Goal: Use online tool/utility: Use online tool/utility

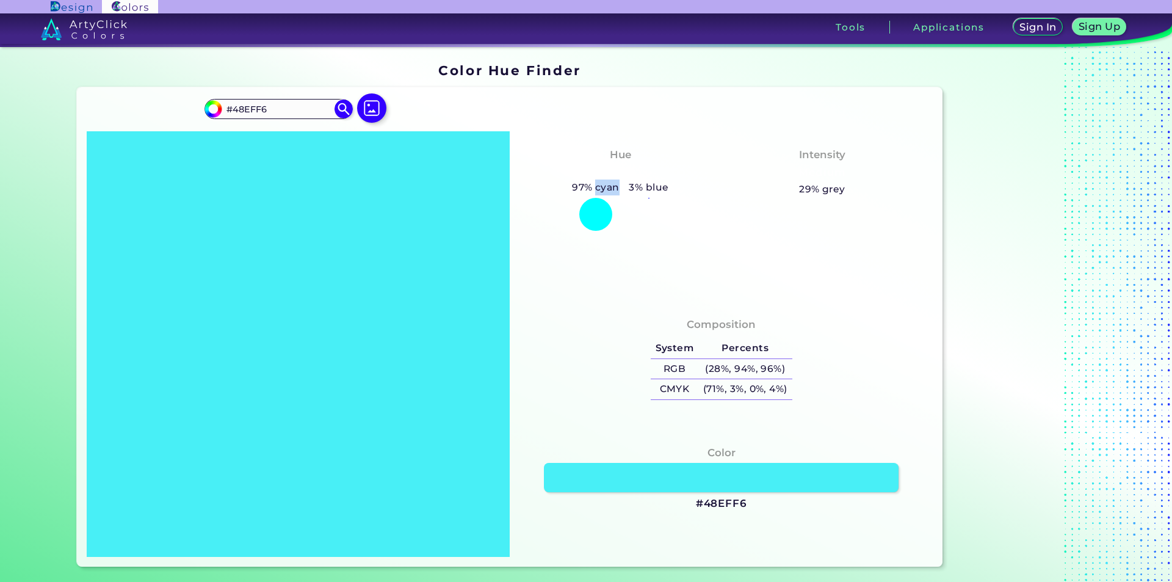
drag, startPoint x: 615, startPoint y: 187, endPoint x: 591, endPoint y: 186, distance: 23.8
click at [591, 186] on h5 "97% cyan" at bounding box center [595, 187] width 57 height 16
copy h5 "cyan"
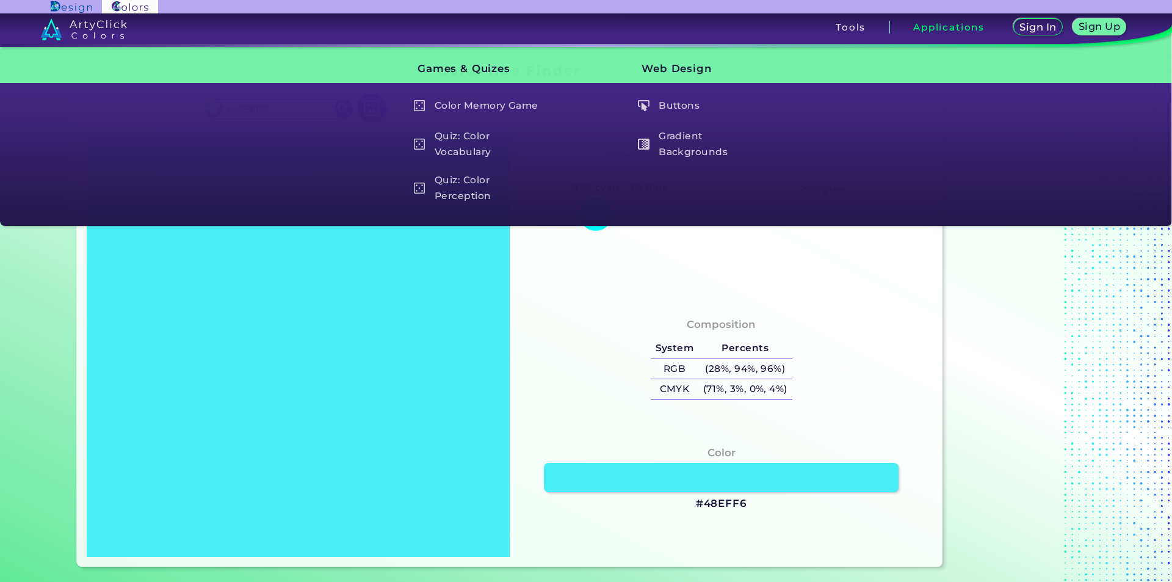
click at [866, 364] on div "Composition System Percents RGB (28%, 94%, 96%) CMYK (71%, 3%, 0%, 4%)" at bounding box center [720, 360] width 403 height 98
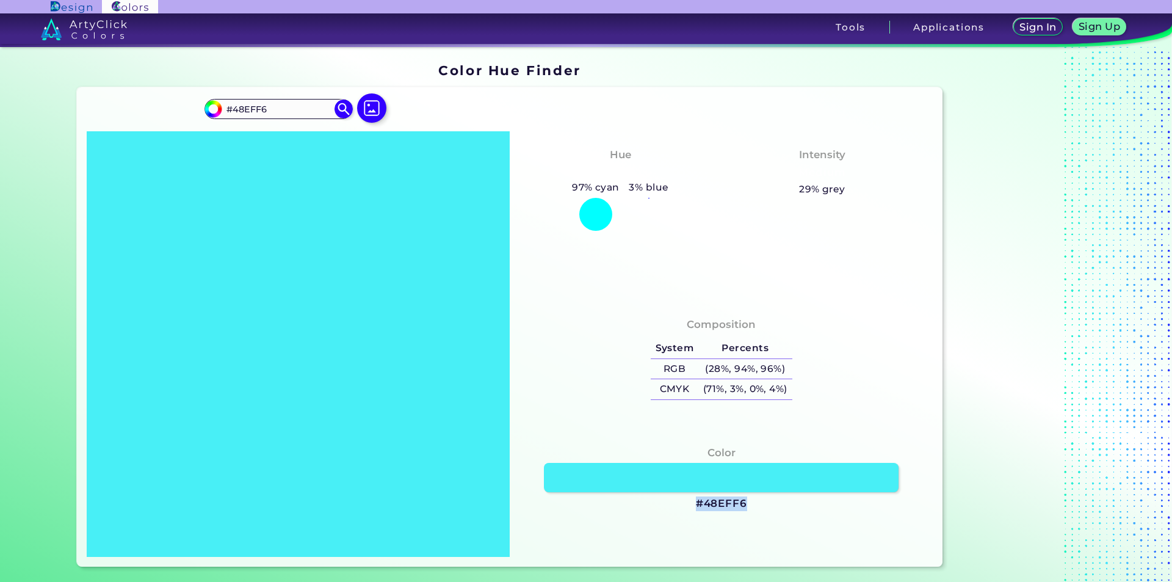
click at [674, 509] on div "Color #48EFF6" at bounding box center [720, 478] width 403 height 79
copy div "#48EFF6"
drag, startPoint x: 269, startPoint y: 107, endPoint x: 215, endPoint y: 110, distance: 53.2
click at [215, 110] on div "#48eff6 #48EFF6 Acadia ◉ Acid Green ◉ Aero Blue ◉ Alabaster ◉ Albescent White ◉…" at bounding box center [278, 109] width 148 height 20
paste input "022339"
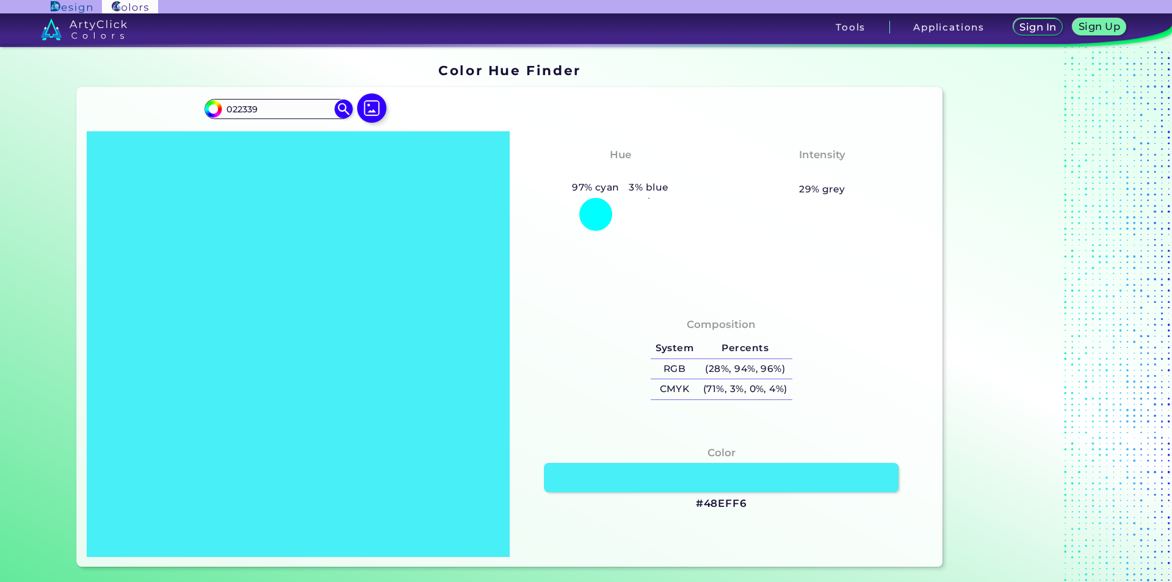
type input "022339"
click at [486, 109] on div "#48eff6 022339 Acadia ◉ Acid Green ◉ Aero Blue ◉ Alabaster ◉ Albescent White ◉ …" at bounding box center [510, 326] width 866 height 479
click at [339, 112] on img at bounding box center [343, 108] width 21 height 21
type input "#022339"
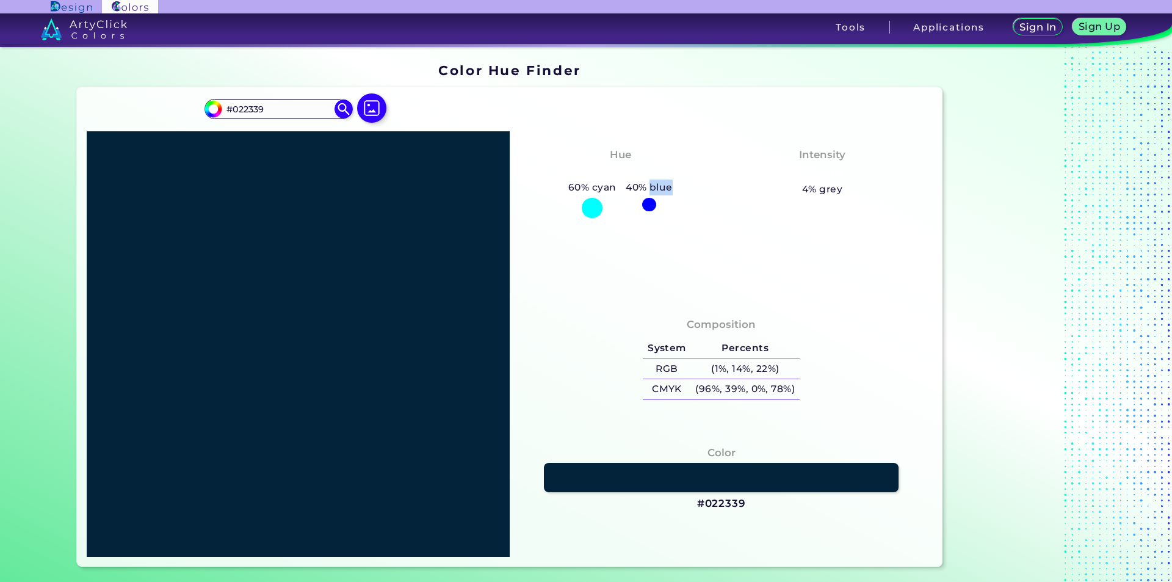
drag, startPoint x: 671, startPoint y: 186, endPoint x: 649, endPoint y: 189, distance: 22.3
click at [649, 189] on h5 "40% blue" at bounding box center [649, 187] width 56 height 16
copy h5 "blue"
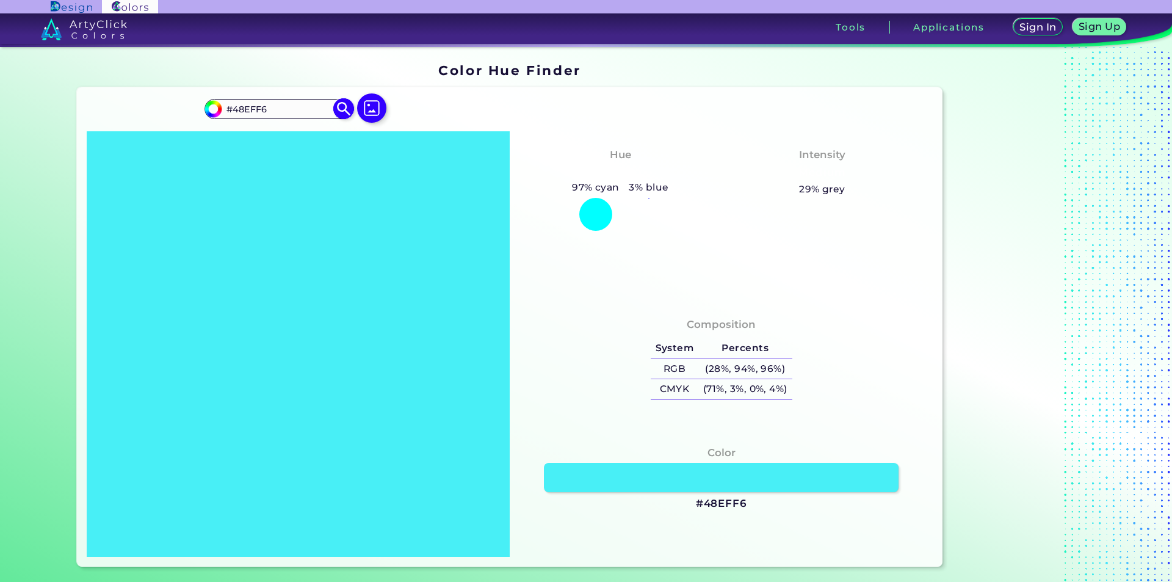
drag, startPoint x: 228, startPoint y: 112, endPoint x: 206, endPoint y: 115, distance: 22.3
click at [206, 115] on div "#48eff6 #48EFF6 Acadia ◉ Acid Green ◉ Aero Blue ◉ Alabaster ◉ Albescent White ◉…" at bounding box center [278, 109] width 148 height 20
paste input "022339"
type input "022339"
click at [339, 103] on img at bounding box center [343, 108] width 21 height 21
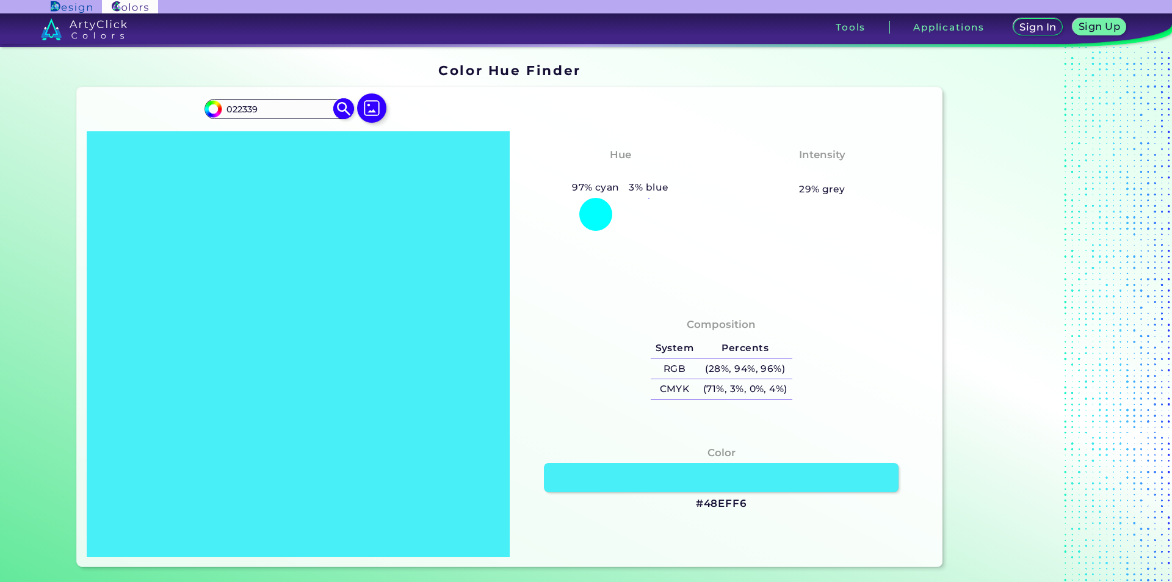
type input "#022339"
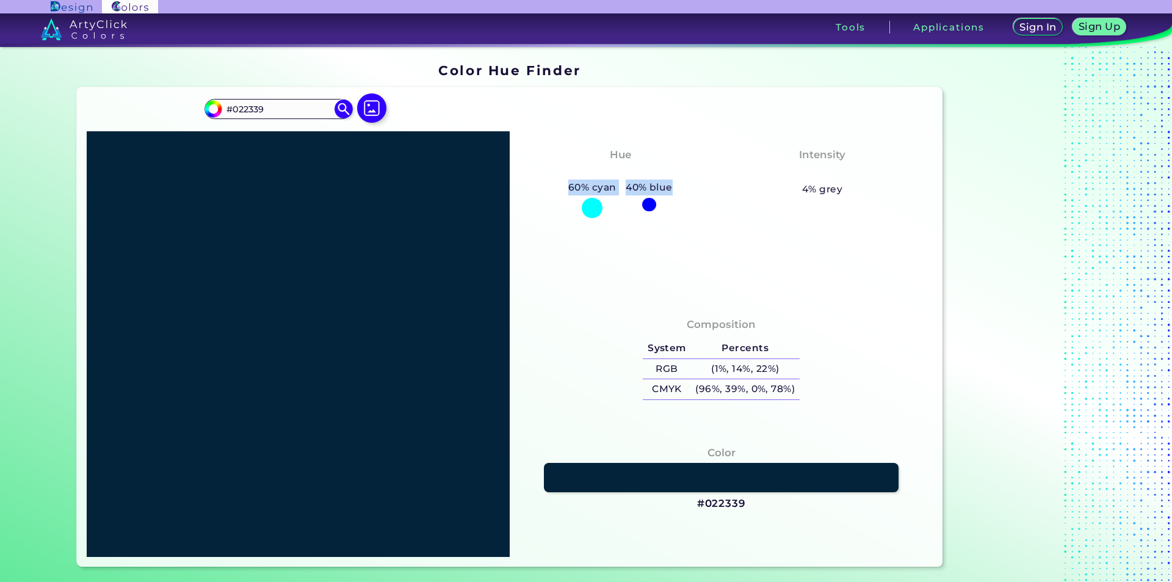
drag, startPoint x: 671, startPoint y: 185, endPoint x: 563, endPoint y: 185, distance: 108.7
click at [563, 185] on div "60% cyan 40% blue" at bounding box center [620, 198] width 114 height 38
copy div "60% cyan 40% blue"
click at [933, 319] on div "#022339 #022339 Acadia ◉ Acid Green ◉ Aero Blue ◉ Alabaster ◉ Albescent White ◉…" at bounding box center [510, 326] width 866 height 479
drag, startPoint x: 793, startPoint y: 367, endPoint x: 651, endPoint y: 373, distance: 142.3
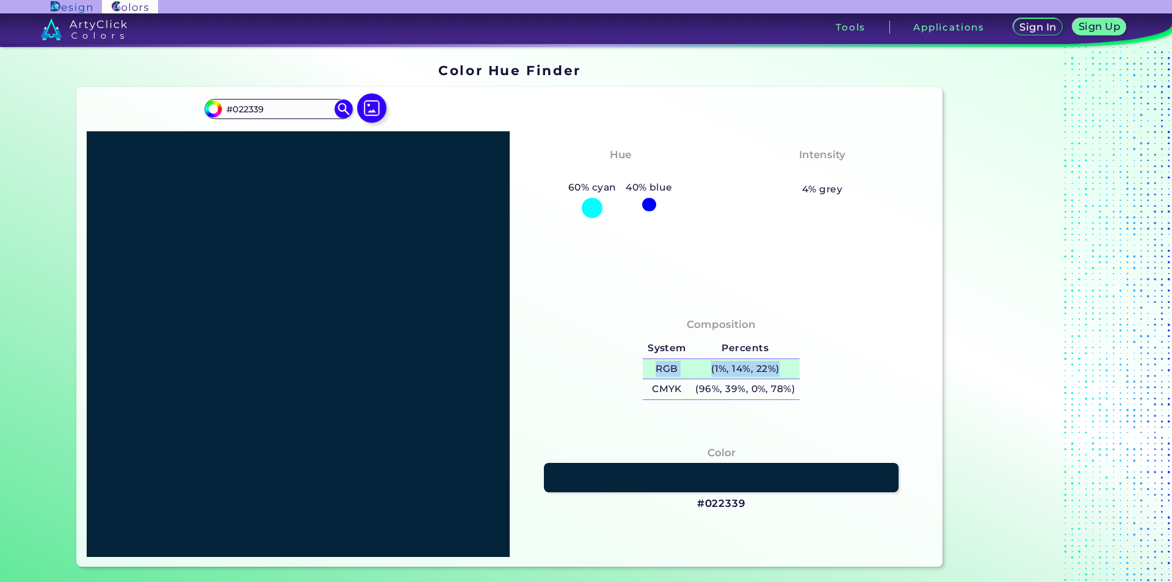
click at [651, 373] on tr "RGB (1%, 14%, 22%)" at bounding box center [721, 368] width 157 height 21
copy tr "RGB (1%, 14%, 22%)"
drag, startPoint x: 803, startPoint y: 386, endPoint x: 648, endPoint y: 396, distance: 154.7
click at [648, 396] on div "Composition System Percents RGB (1%, 14%, 22%) CMYK (96%, 39%, 0%, 78%)" at bounding box center [720, 360] width 403 height 98
copy table "System Percents RGB (1%, 14%, 22%)"
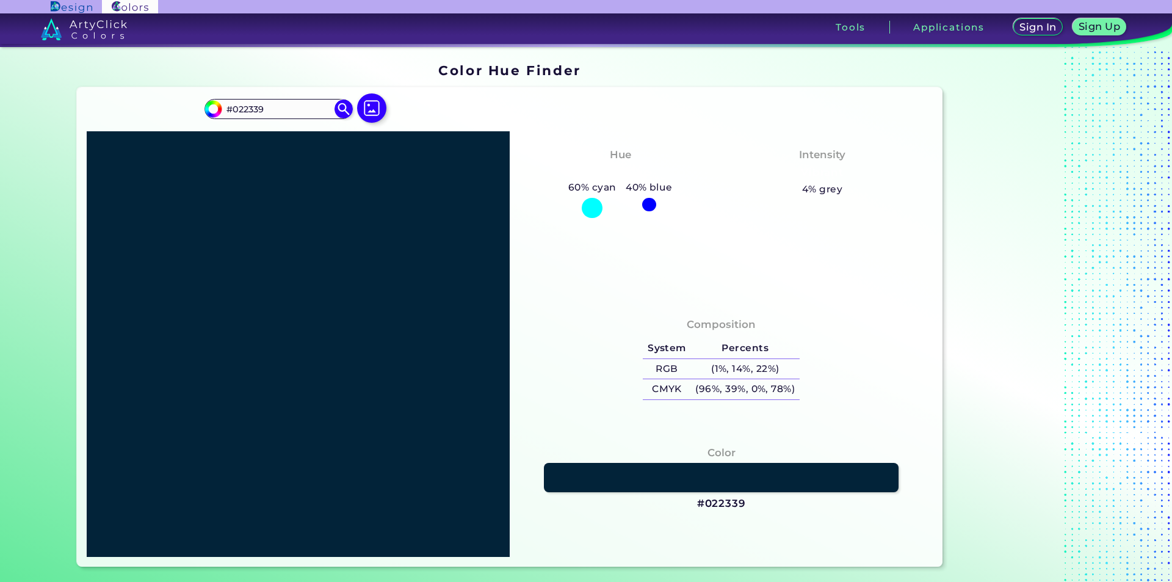
drag, startPoint x: 304, startPoint y: 109, endPoint x: 209, endPoint y: 128, distance: 96.4
click at [209, 128] on div "#022339 #022339 Acadia ◉ Acid Green ◉ Aero Blue ◉ Alabaster ◉ Albescent White ◉…" at bounding box center [297, 114] width 187 height 34
paste input "48EFF6"
type input "48EFF6"
click at [339, 107] on img at bounding box center [343, 108] width 21 height 21
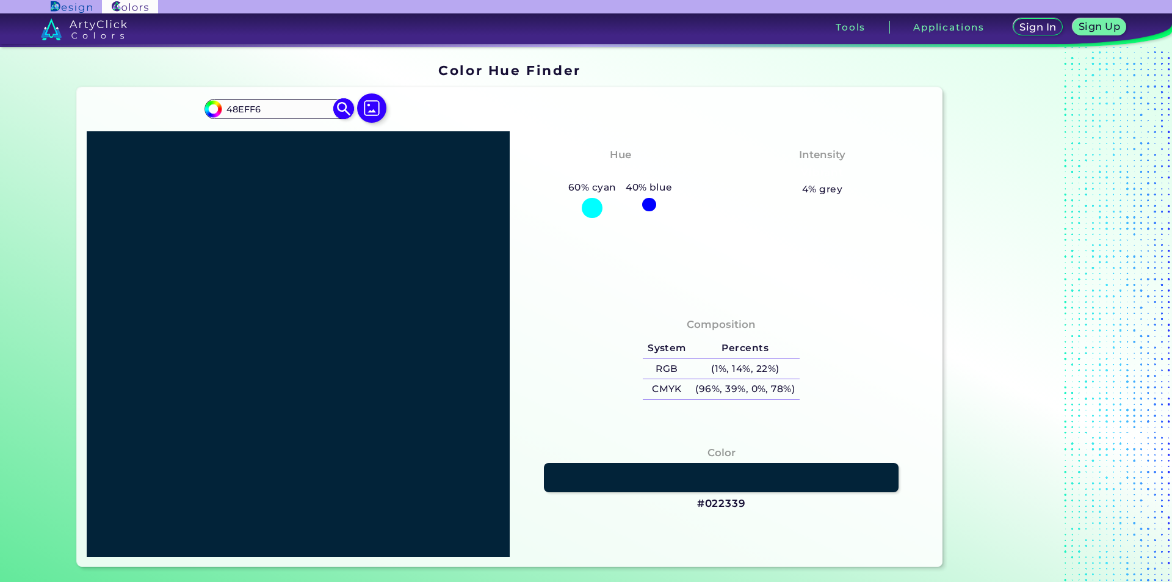
type input "#48eff6"
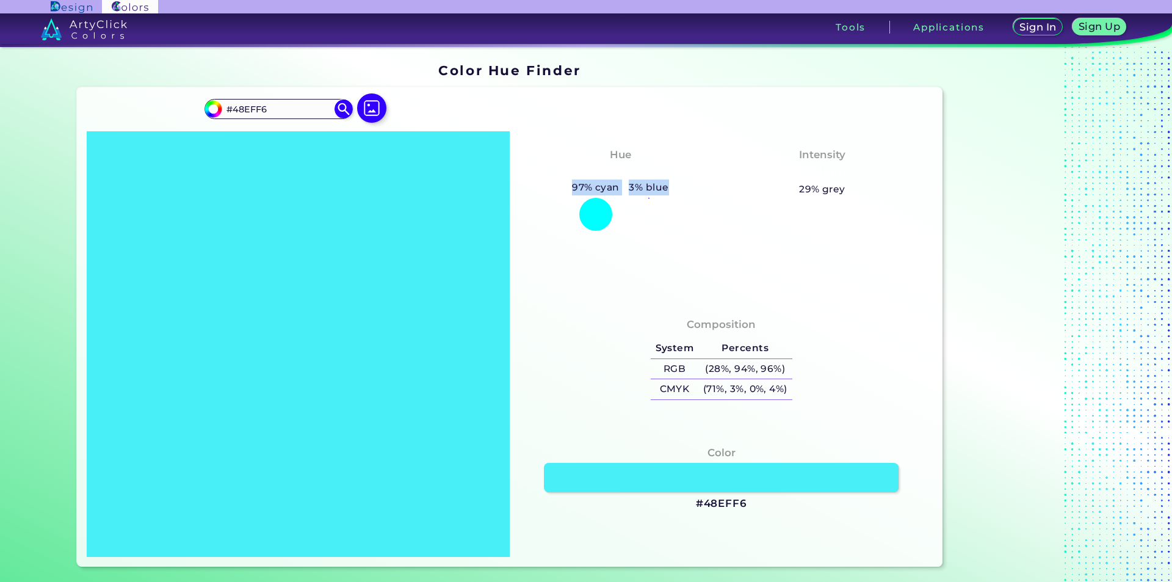
drag, startPoint x: 674, startPoint y: 187, endPoint x: 552, endPoint y: 191, distance: 122.8
click at [552, 191] on div "Hue Cyan 97% cyan 3% blue" at bounding box center [620, 188] width 202 height 95
copy div "97% cyan 3% blue"
drag, startPoint x: 798, startPoint y: 367, endPoint x: 743, endPoint y: 360, distance: 56.0
click at [743, 360] on div "Composition System Percents RGB (28%, 94%, 96%) CMYK (71%, 3%, 0%, 4%)" at bounding box center [720, 360] width 403 height 98
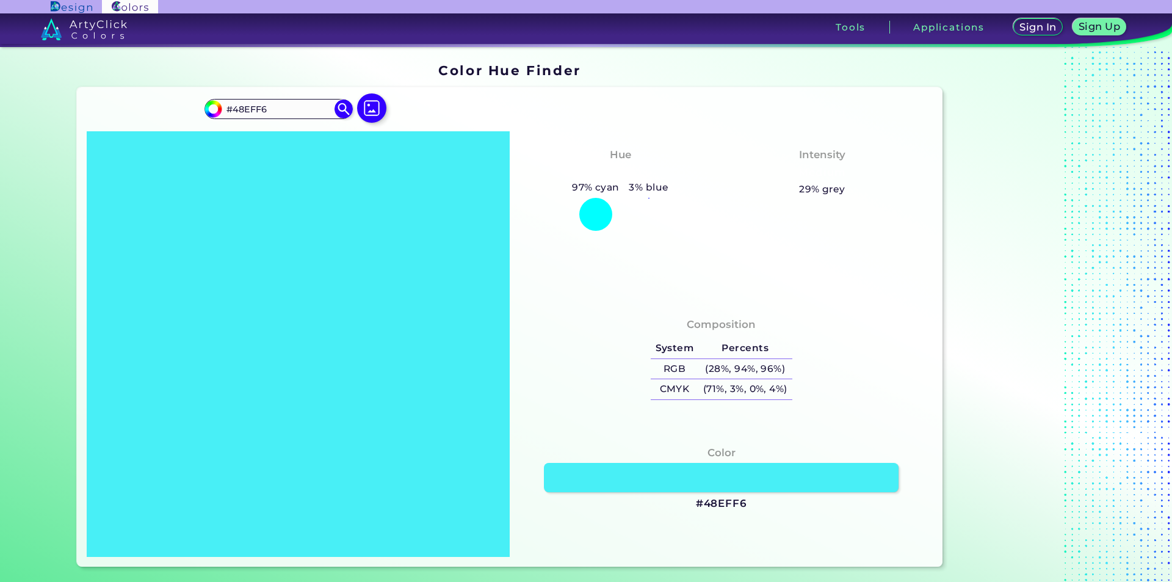
click at [607, 367] on div "Composition System Percents RGB (28%, 94%, 96%) CMYK (71%, 3%, 0%, 4%)" at bounding box center [720, 360] width 403 height 98
drag, startPoint x: 662, startPoint y: 369, endPoint x: 781, endPoint y: 371, distance: 119.0
click at [781, 371] on tr "RGB (28%, 94%, 96%)" at bounding box center [722, 368] width 142 height 21
copy tr "RGB (28%, 94%, 96%)"
drag, startPoint x: 651, startPoint y: 388, endPoint x: 787, endPoint y: 383, distance: 136.2
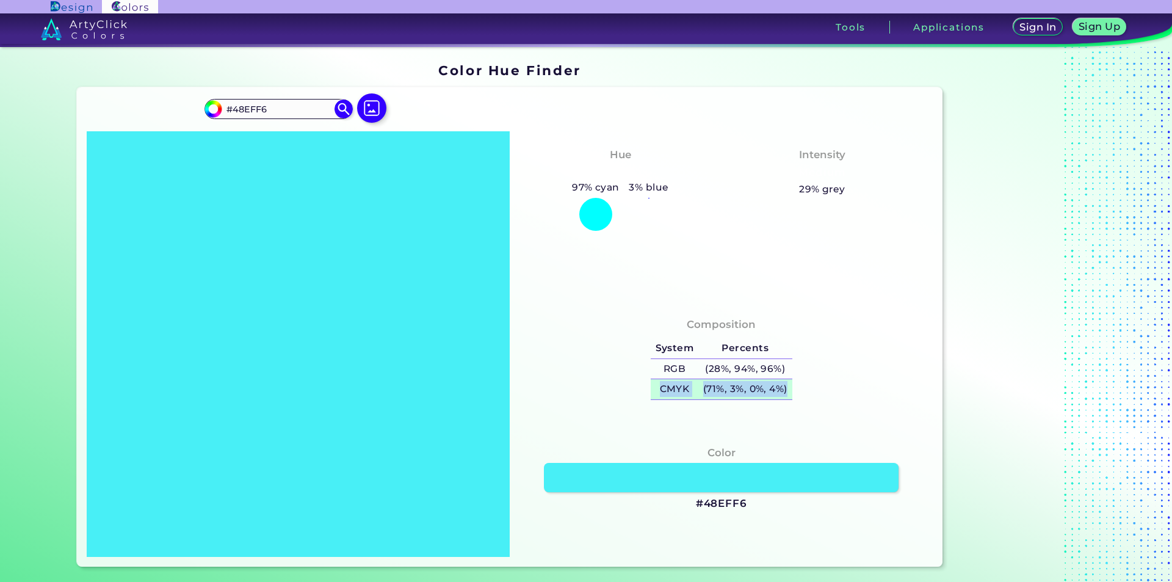
click at [783, 384] on tr "CMYK (71%, 3%, 0%, 4%)" at bounding box center [722, 389] width 142 height 21
copy tr "CMYK (71%, 3%, 0%, 4%)"
drag, startPoint x: 220, startPoint y: 109, endPoint x: 159, endPoint y: 109, distance: 61.0
click at [159, 109] on div "#48eff6 #48EFF6 Acadia ◉ Acid Green ◉ Aero Blue ◉ Alabaster ◉ Albescent White ◉…" at bounding box center [510, 326] width 866 height 479
paste input "FFFFFF"
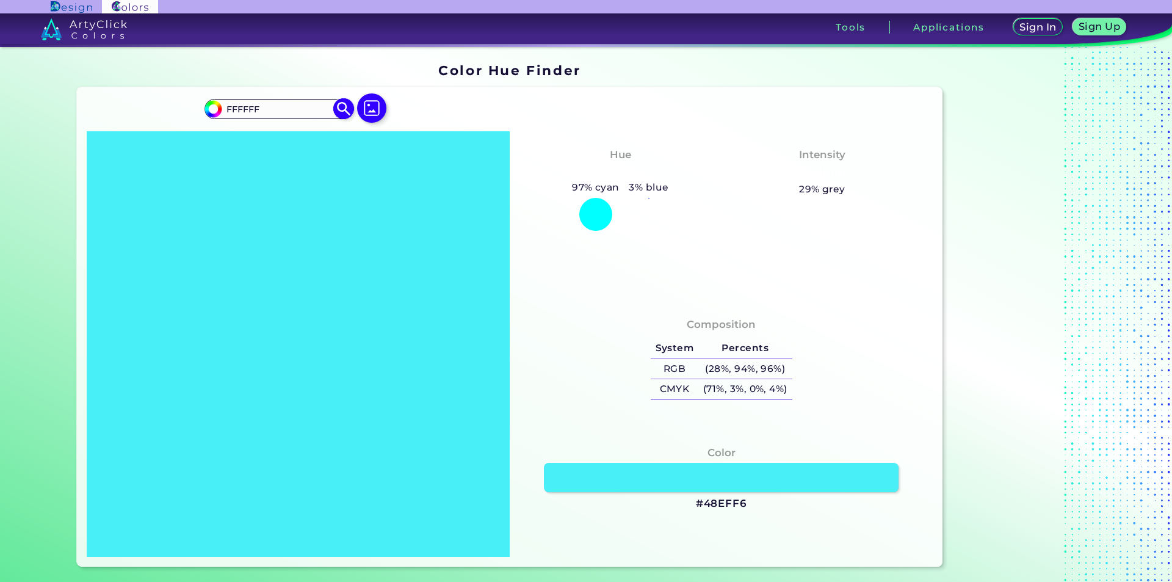
type input "FFFFFF"
click at [336, 112] on img at bounding box center [343, 108] width 21 height 21
type input "#ffffff"
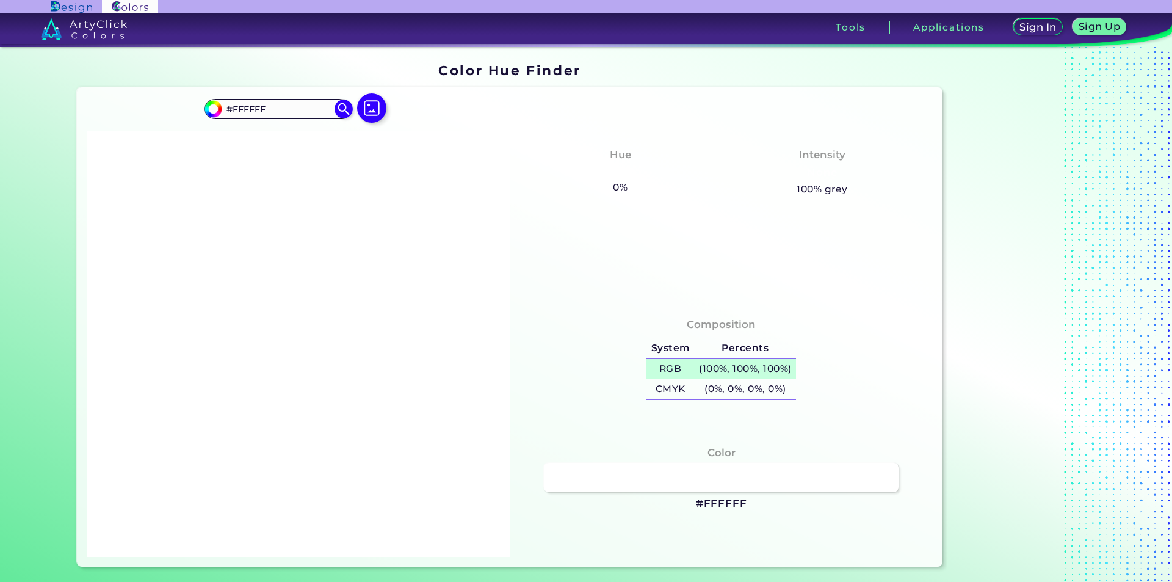
click at [694, 364] on h5 "(100%, 100%, 100%)" at bounding box center [745, 369] width 102 height 20
click at [685, 388] on h5 "CMYK" at bounding box center [670, 389] width 48 height 20
click at [737, 389] on h5 "(0%, 0%, 0%, 0%)" at bounding box center [745, 389] width 102 height 20
drag, startPoint x: 284, startPoint y: 107, endPoint x: 226, endPoint y: 109, distance: 58.0
click at [226, 109] on input "#FFFFFF" at bounding box center [279, 109] width 114 height 16
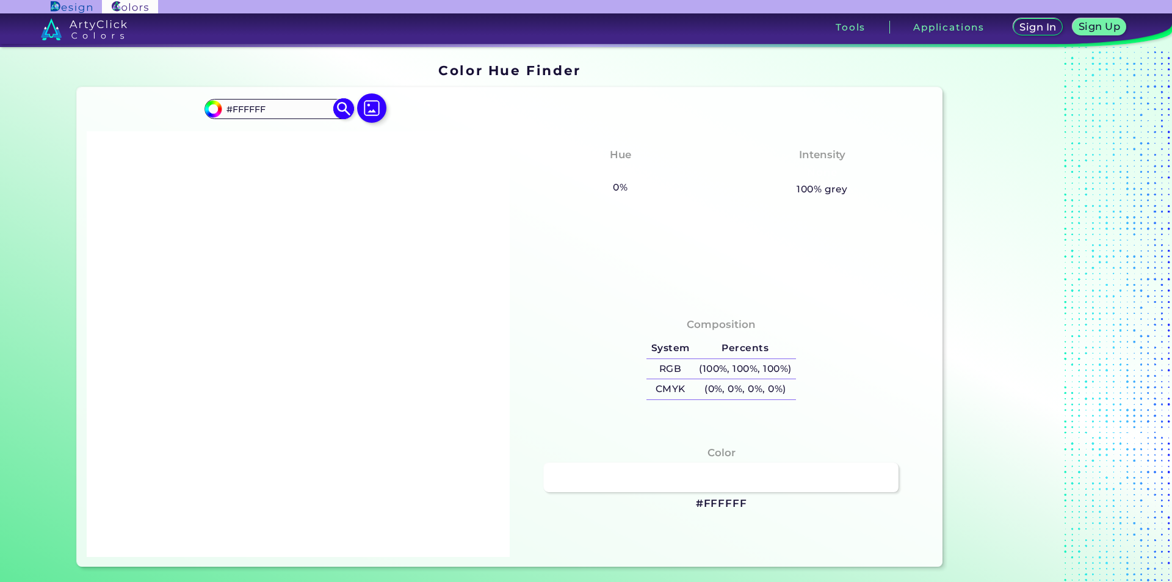
click at [226, 109] on input "#FFFFFF" at bounding box center [279, 109] width 114 height 16
drag, startPoint x: 221, startPoint y: 107, endPoint x: 308, endPoint y: 106, distance: 86.7
click at [308, 106] on input "#FFFFFF" at bounding box center [279, 109] width 114 height 16
paste input "FF6300"
type input "FF6300"
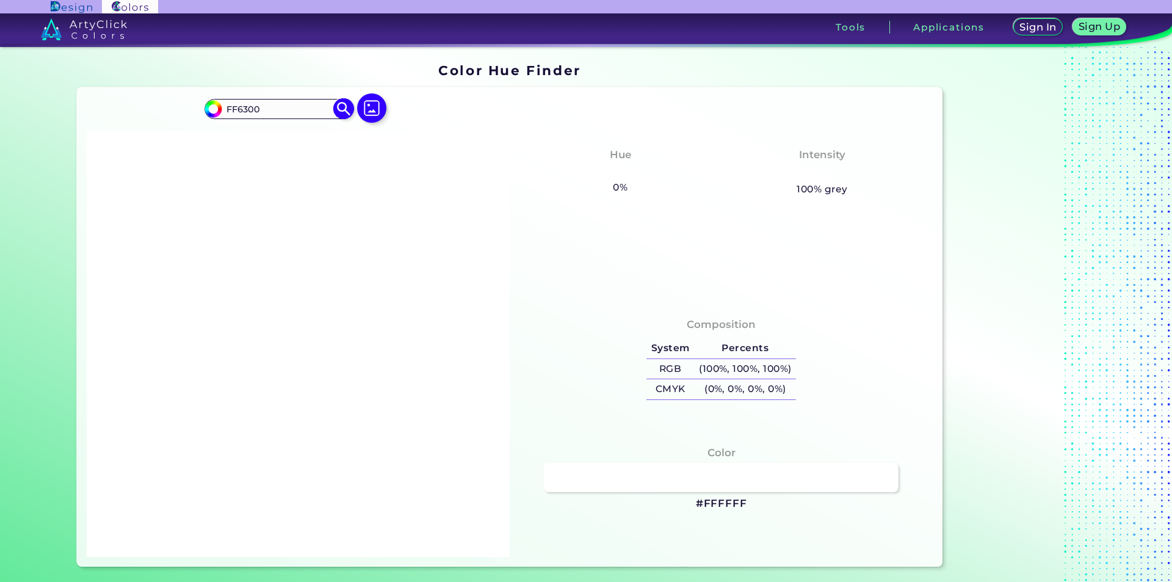
click at [343, 106] on img at bounding box center [343, 108] width 21 height 21
type input "#ff6300"
type input "#FF6300"
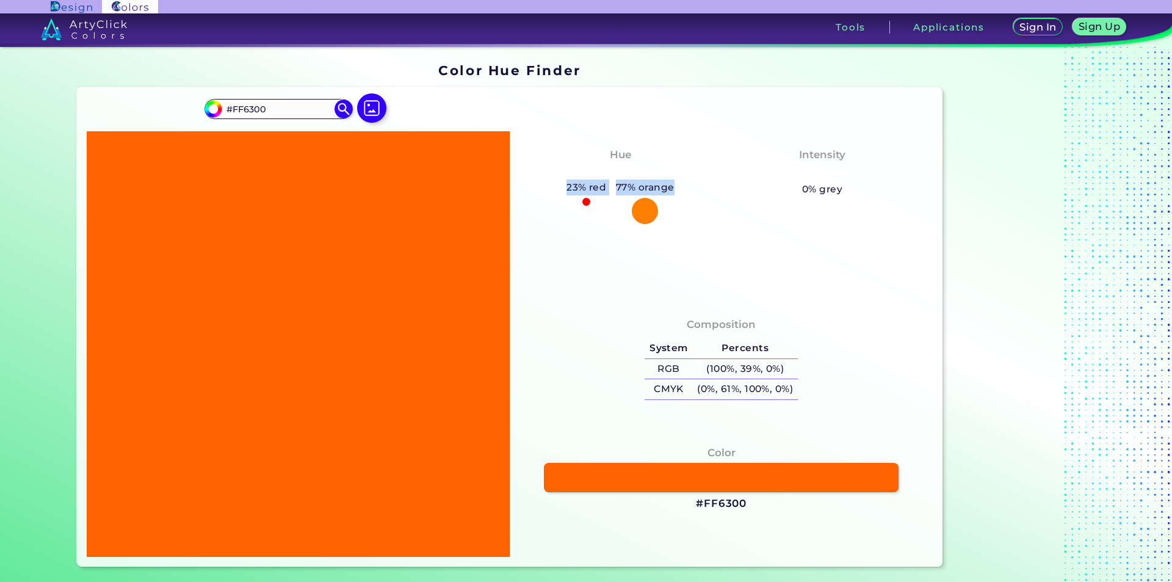
drag, startPoint x: 680, startPoint y: 187, endPoint x: 560, endPoint y: 192, distance: 120.4
click at [565, 192] on div "Hue Reddish Orange 23% red 77% orange" at bounding box center [620, 185] width 202 height 88
copy div "23% red 77% orange"
click at [763, 366] on h5 "(100%, 39%, 0%)" at bounding box center [745, 369] width 105 height 20
click at [735, 384] on h5 "(0%, 61%, 100%, 0%)" at bounding box center [745, 389] width 105 height 20
